Goal: Information Seeking & Learning: Learn about a topic

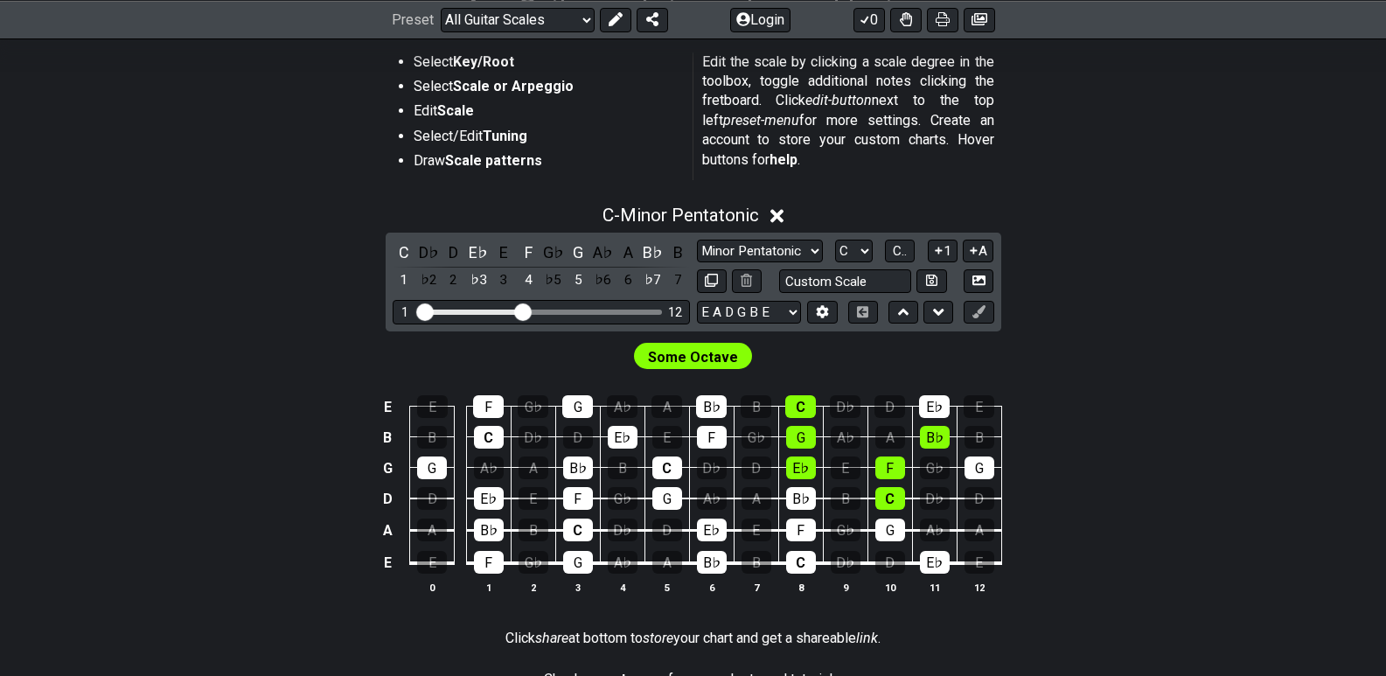
scroll to position [350, 0]
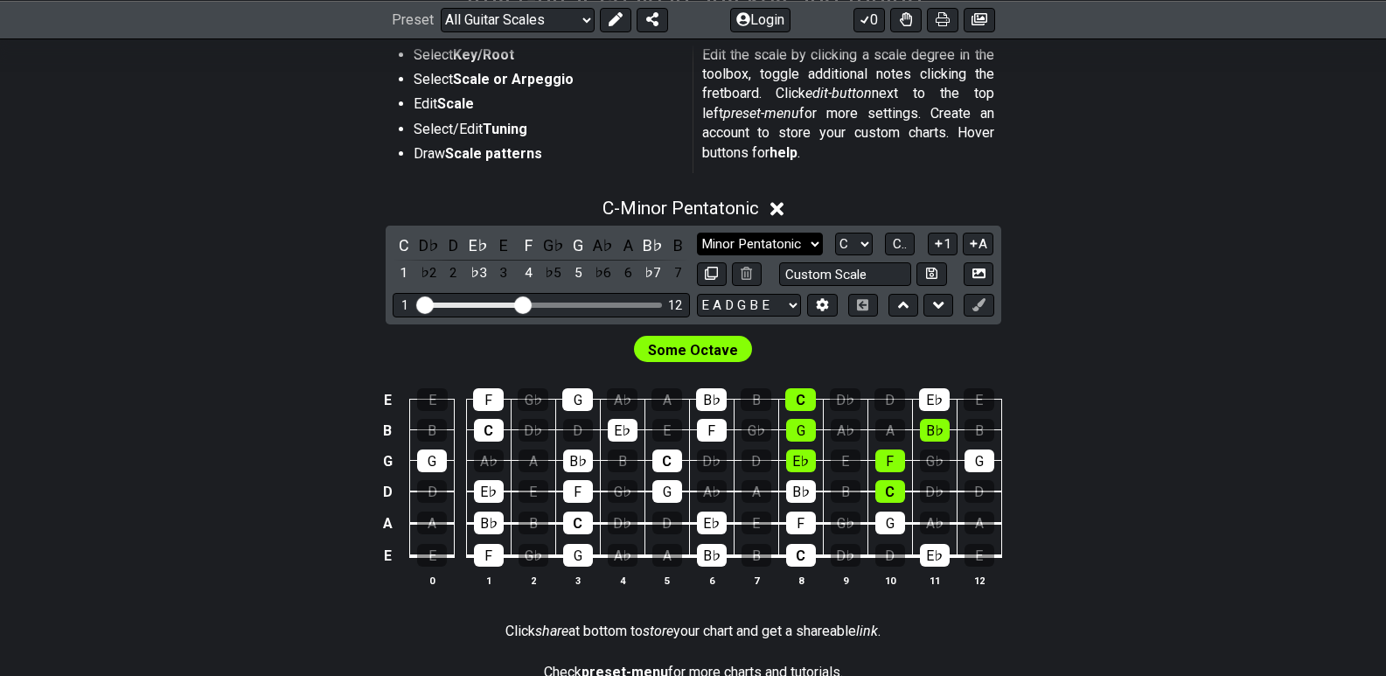
click at [816, 245] on select "Minor Pentatonic Root Minor Pentatonic Major Pentatonic Minor Blues Major Blues…" at bounding box center [760, 245] width 126 height 24
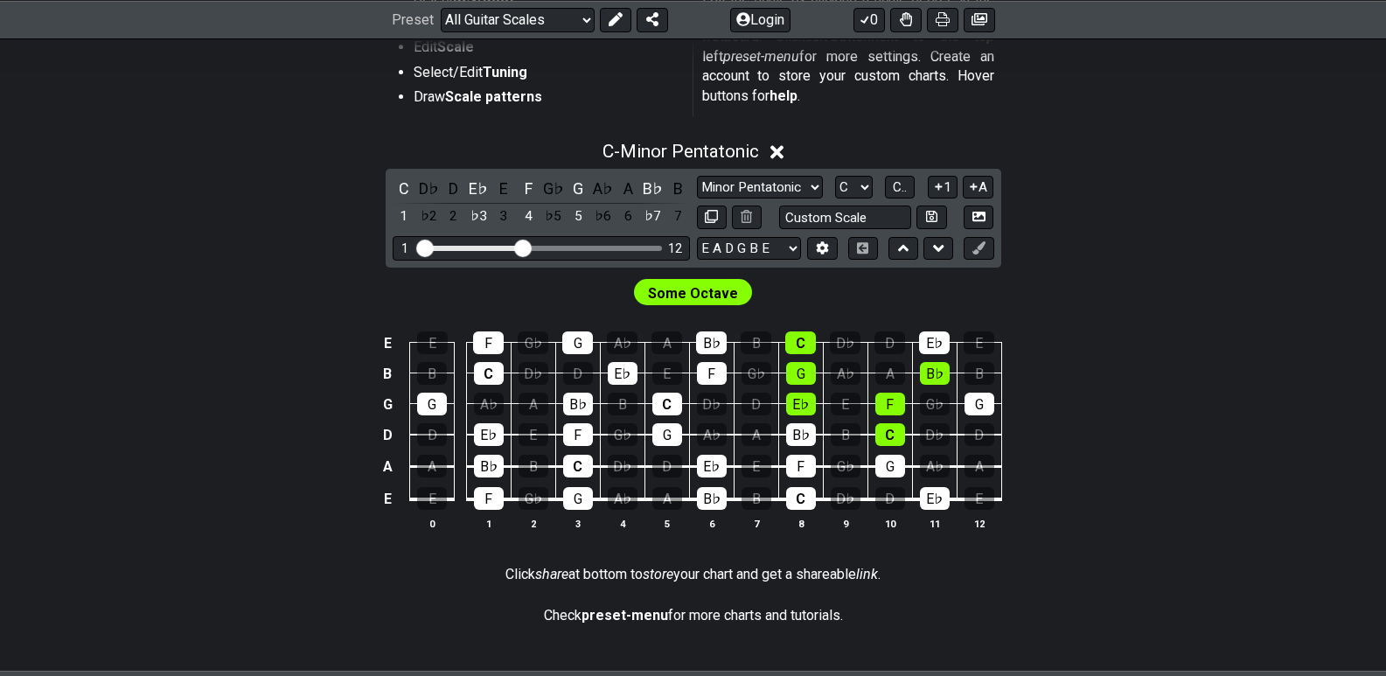
scroll to position [437, 0]
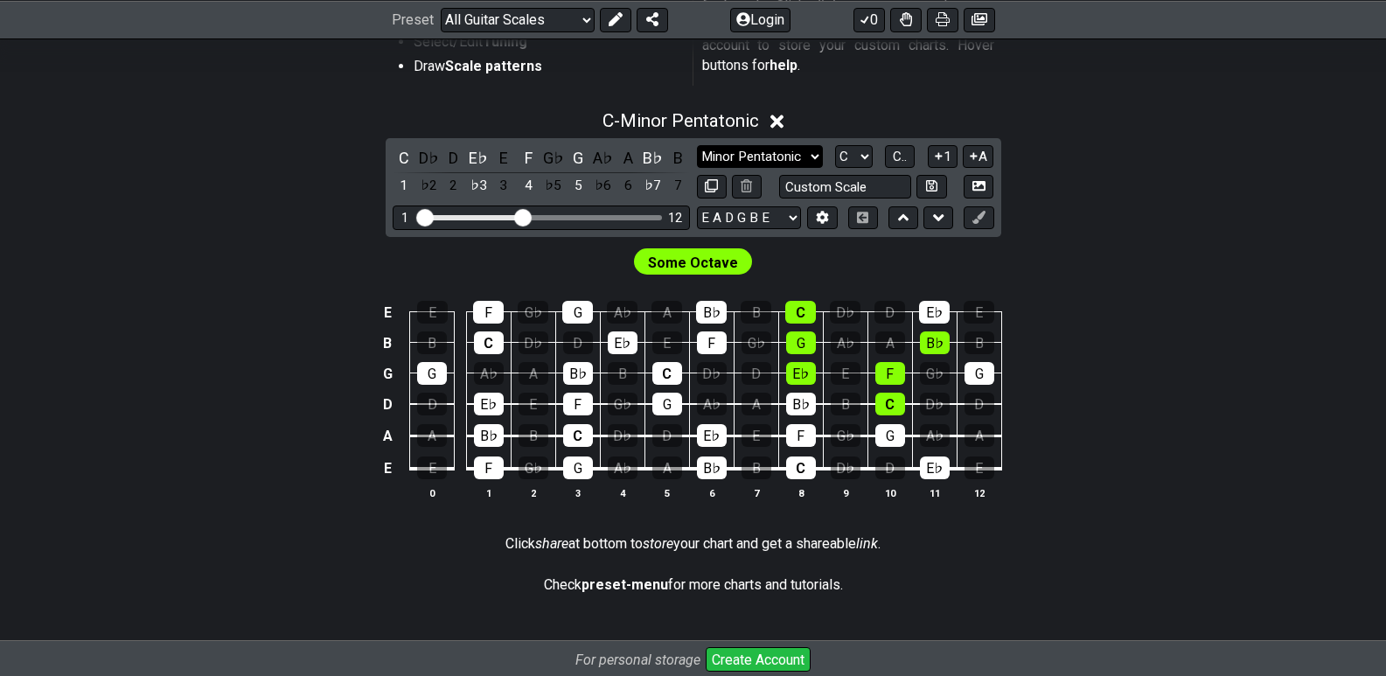
click at [818, 157] on select "Minor Pentatonic Root Minor Pentatonic Major Pentatonic Minor Blues Major Blues…" at bounding box center [760, 157] width 126 height 24
select select "Minor"
click at [697, 145] on select "Minor Pentatonic Root Minor Pentatonic Major Pentatonic Minor Blues Major Blues…" at bounding box center [760, 157] width 126 height 24
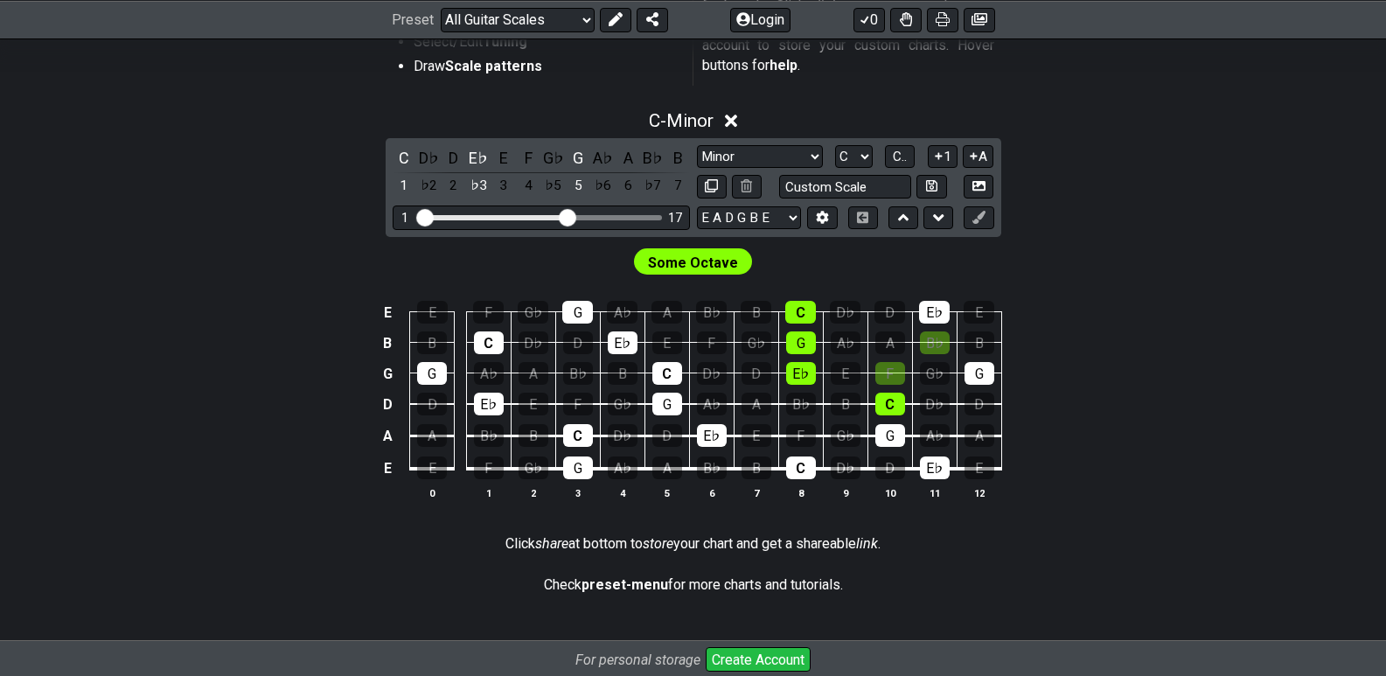
drag, startPoint x: 523, startPoint y: 220, endPoint x: 571, endPoint y: 223, distance: 48.2
click at [571, 216] on input "Visible fret range" at bounding box center [541, 216] width 248 height 0
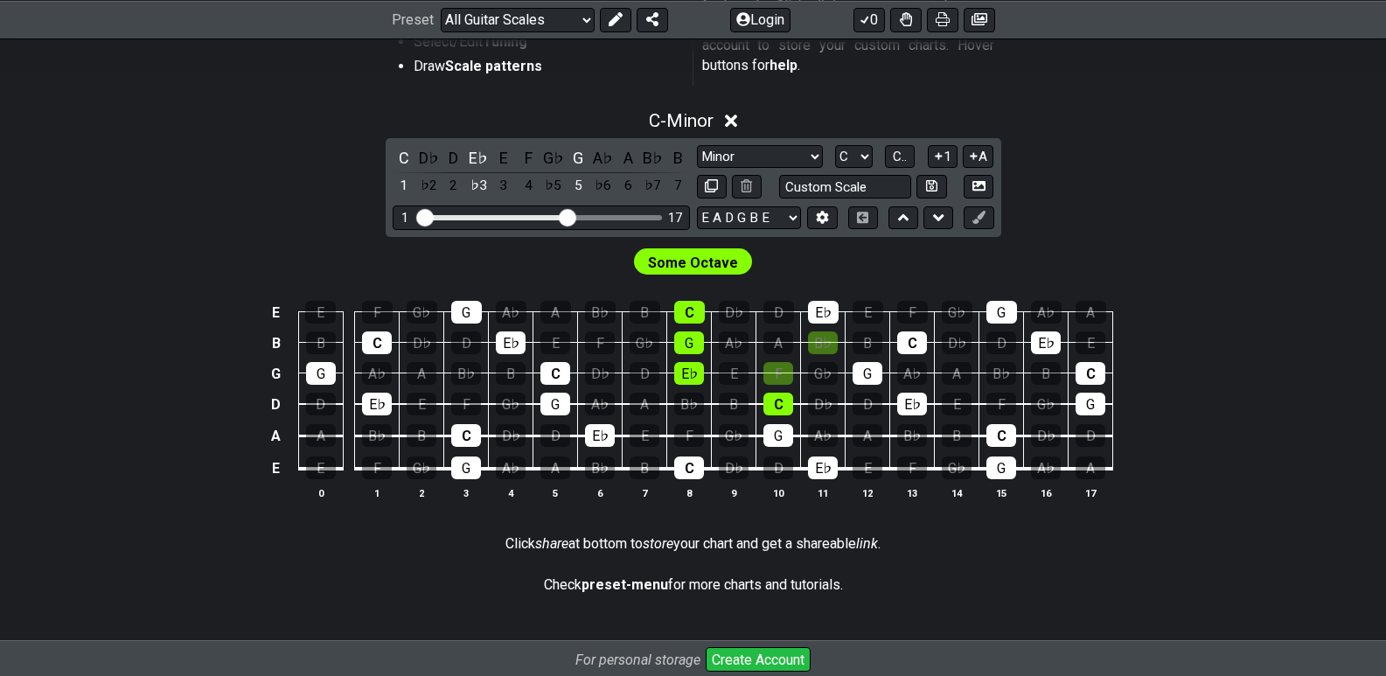
click at [679, 262] on span "Some Octave" at bounding box center [693, 262] width 90 height 25
click at [825, 317] on div "E♭" at bounding box center [823, 312] width 31 height 23
click at [729, 115] on icon at bounding box center [731, 121] width 13 height 18
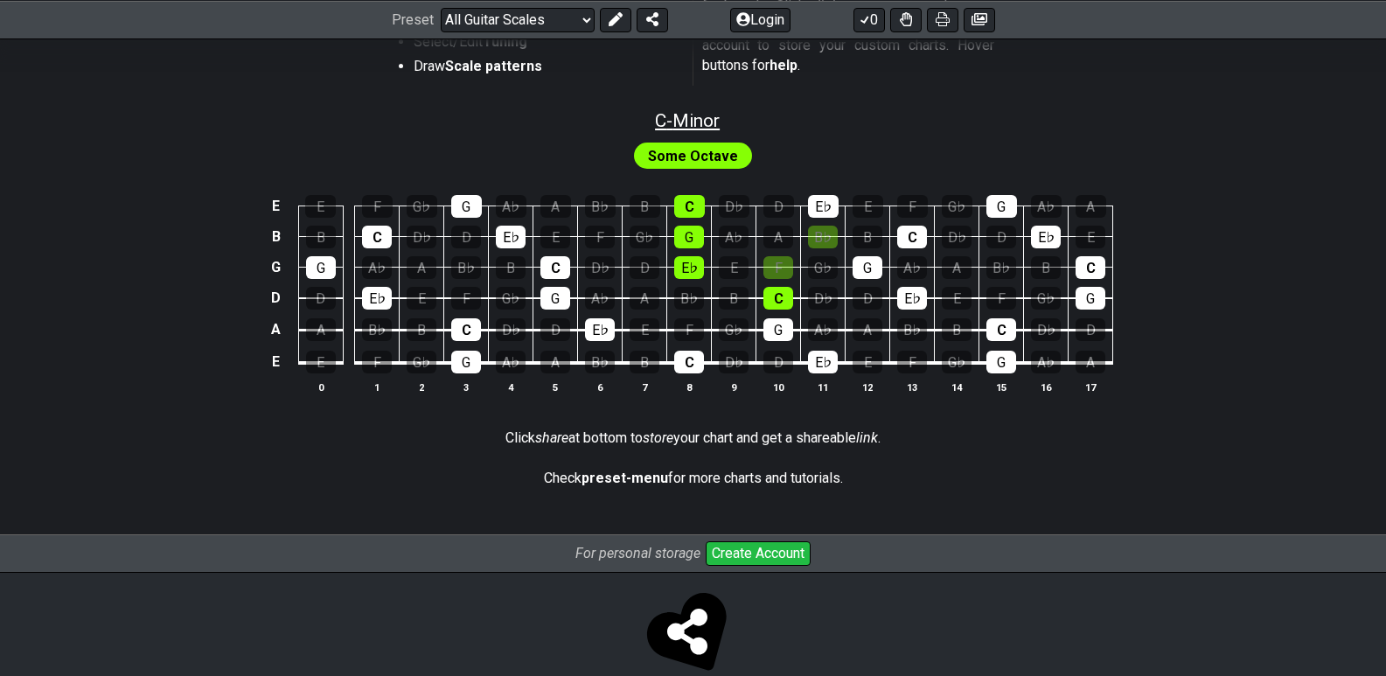
click at [698, 117] on span "C - Minor" at bounding box center [687, 120] width 65 height 21
select select "Minor"
select select "C"
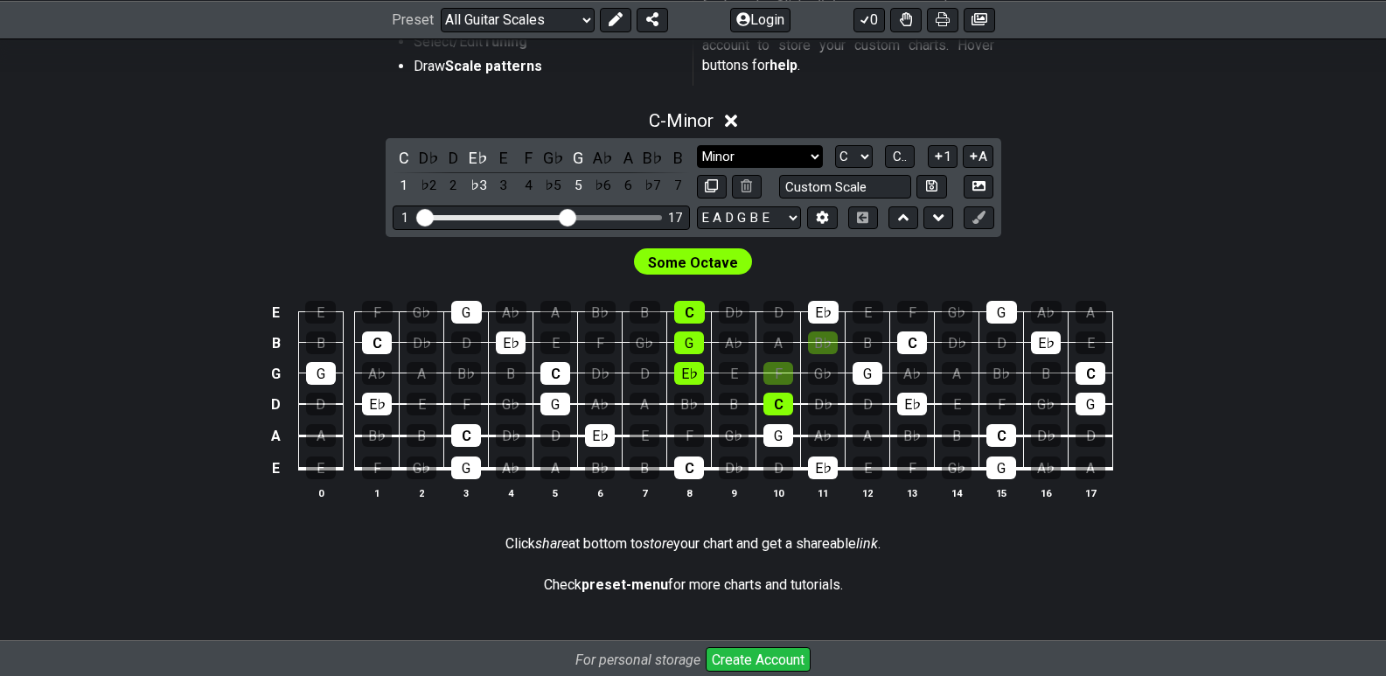
click at [811, 157] on select "Minor Pentatonic Root Minor Pentatonic Major Pentatonic Minor Blues Major Blues…" at bounding box center [760, 157] width 126 height 24
select select "Major"
click at [697, 145] on select "Minor Pentatonic Root Minor Pentatonic Major Pentatonic Minor Blues Major Blues…" at bounding box center [760, 157] width 126 height 24
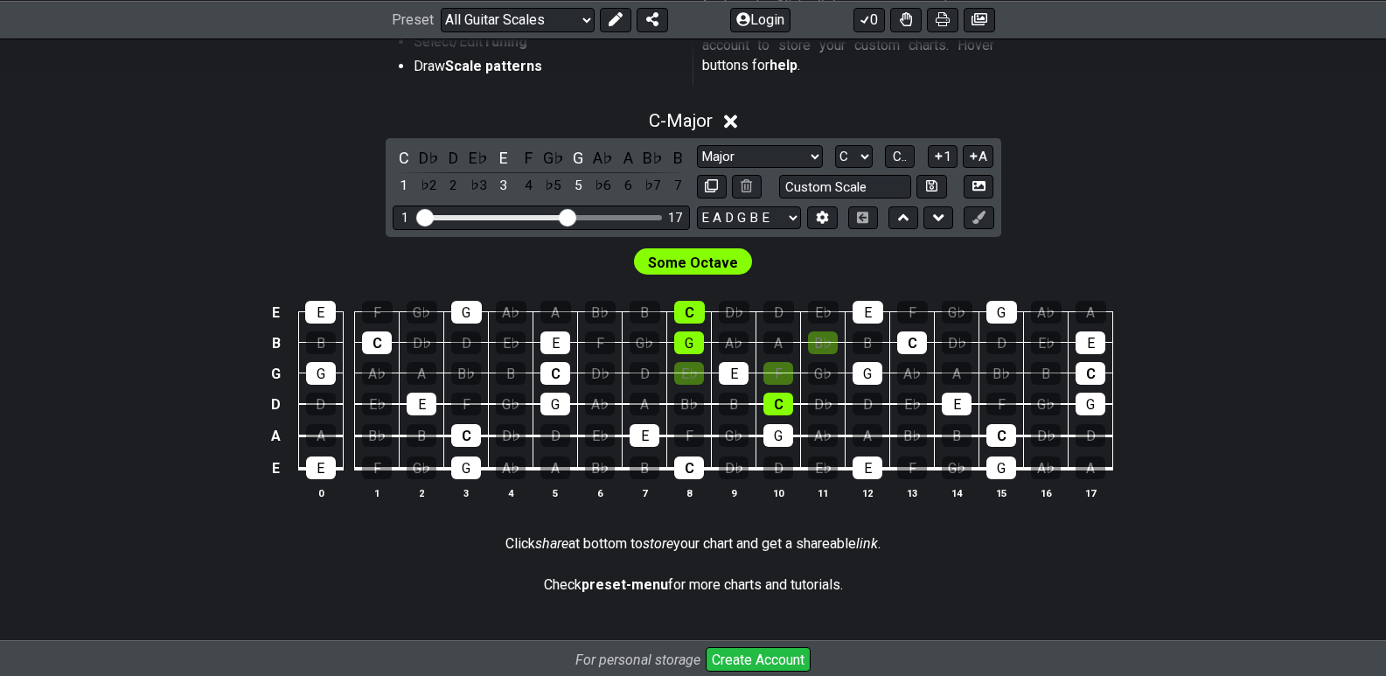
click at [554, 222] on div "1 17" at bounding box center [541, 217] width 297 height 24
drag, startPoint x: 568, startPoint y: 219, endPoint x: 542, endPoint y: 219, distance: 26.2
click at [542, 216] on input "Visible fret range" at bounding box center [541, 216] width 248 height 0
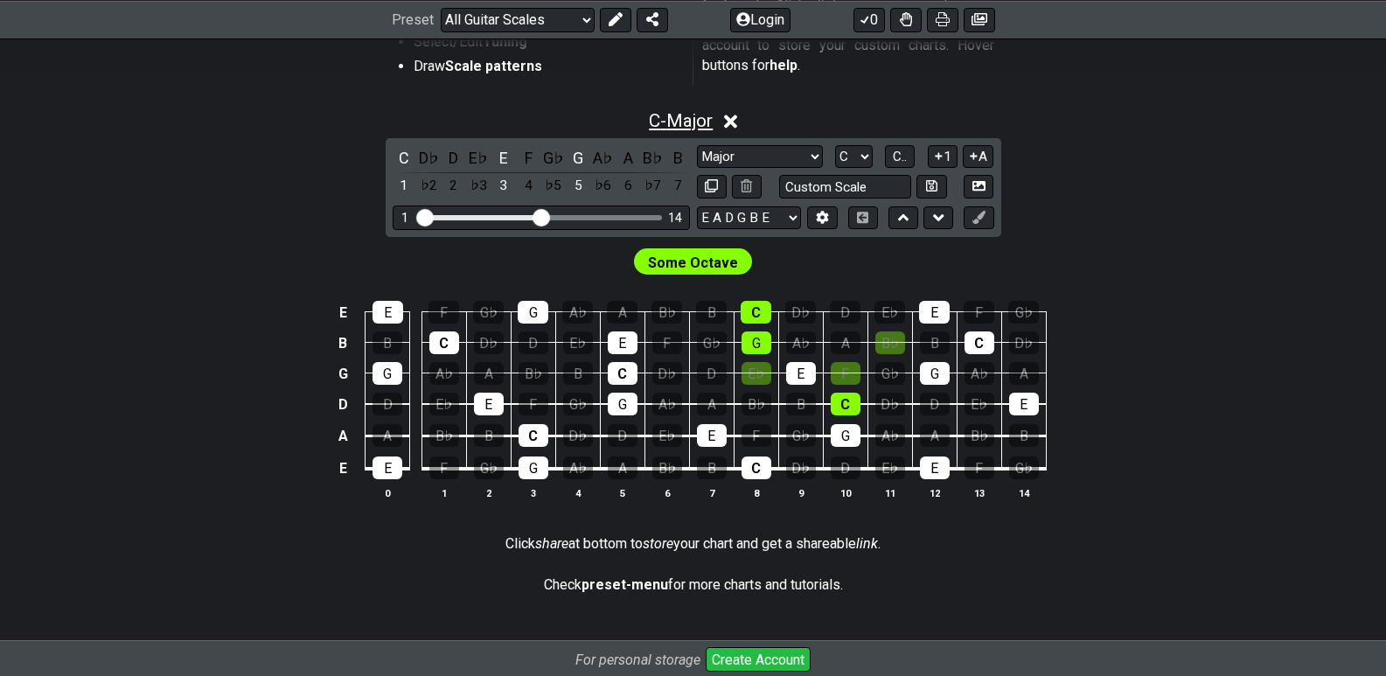
click at [689, 119] on span "C - Major" at bounding box center [681, 120] width 64 height 21
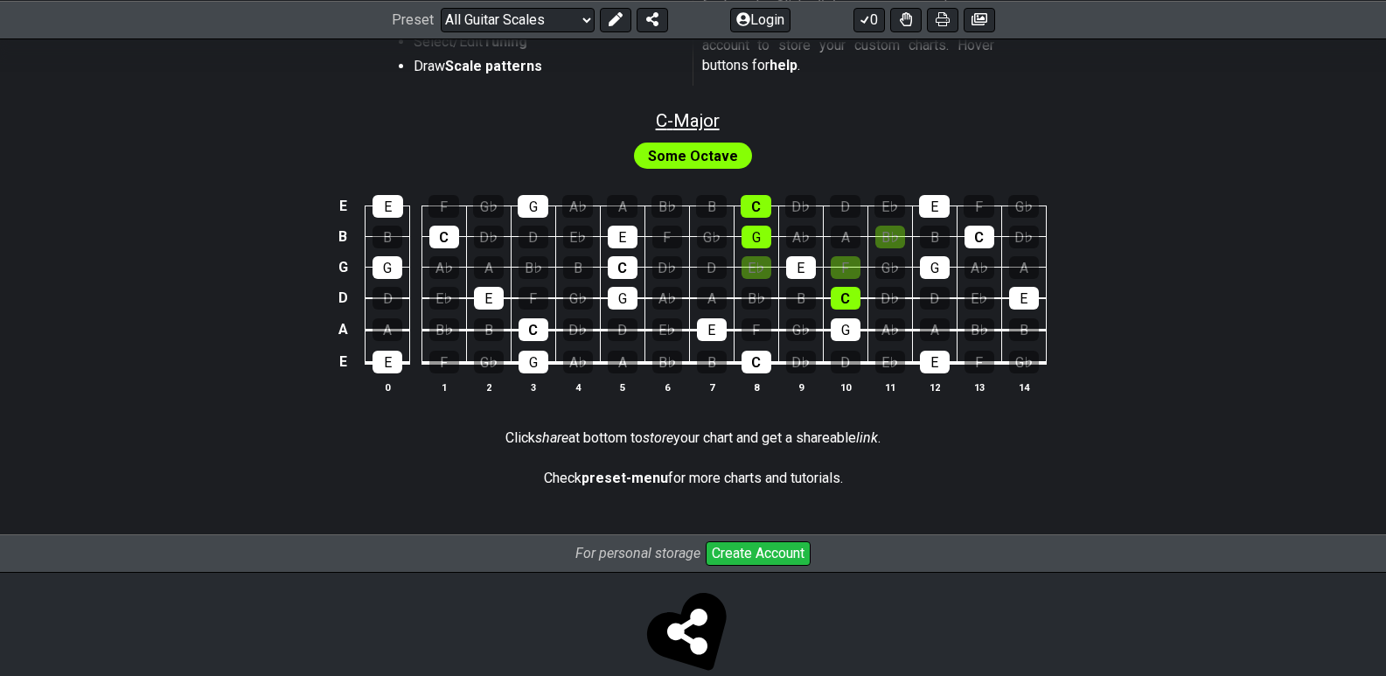
click at [683, 122] on span "C - Major" at bounding box center [688, 120] width 64 height 21
select select "Major"
select select "C"
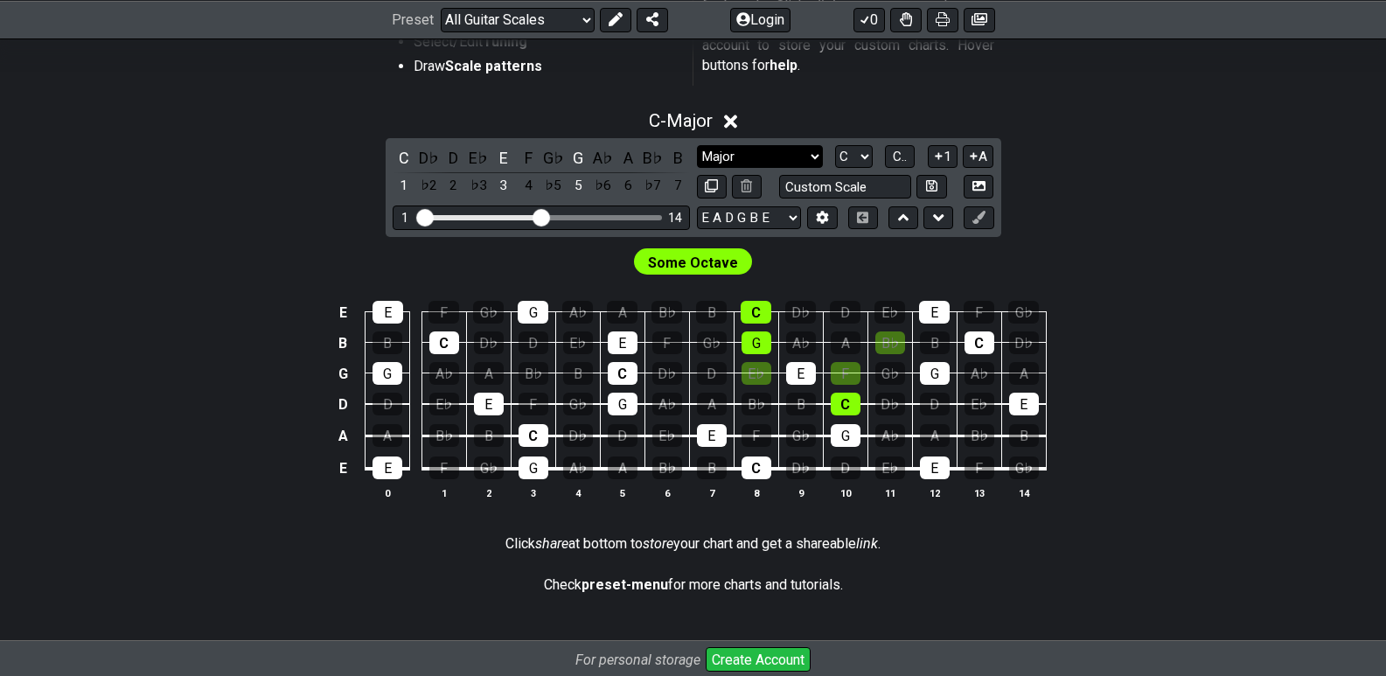
click at [816, 158] on select "Minor Pentatonic Root Minor Pentatonic Major Pentatonic Minor Blues Major Blues…" at bounding box center [760, 157] width 126 height 24
select select "Minor"
click at [697, 145] on select "Minor Pentatonic Root Minor Pentatonic Major Pentatonic Minor Blues Major Blues…" at bounding box center [760, 157] width 126 height 24
